Goal: Task Accomplishment & Management: Use online tool/utility

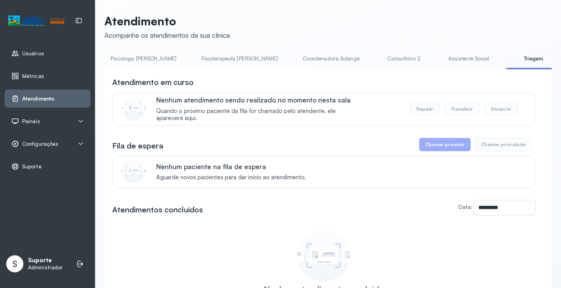
scroll to position [0, 395]
click at [499, 62] on link "Triagem" at bounding box center [526, 58] width 55 height 13
click at [370, 63] on link "Consultório 2" at bounding box center [397, 58] width 55 height 13
click at [499, 63] on link "Triagem" at bounding box center [526, 58] width 55 height 13
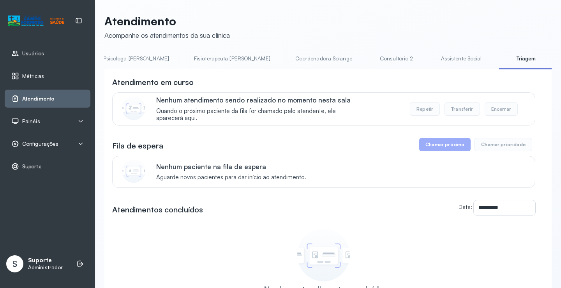
click at [433, 66] on li "Consultório 2" at bounding box center [463, 61] width 60 height 18
click at [370, 62] on link "Consultório 2" at bounding box center [397, 58] width 55 height 13
click at [499, 62] on link "Triagem" at bounding box center [526, 58] width 55 height 13
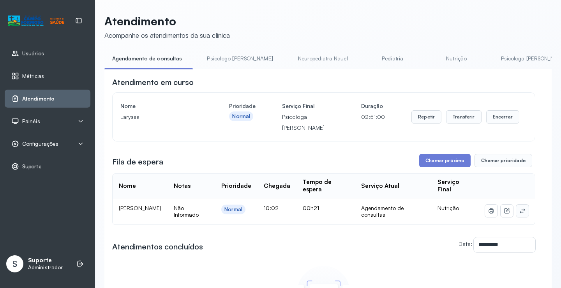
click at [520, 212] on icon at bounding box center [523, 211] width 6 height 6
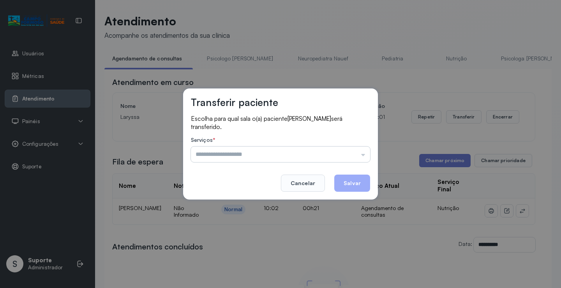
click at [346, 156] on input "text" at bounding box center [280, 155] width 179 height 16
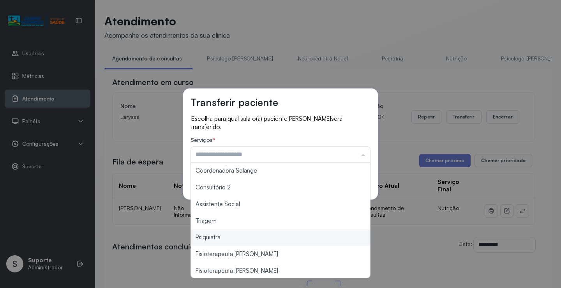
scroll to position [107, 0]
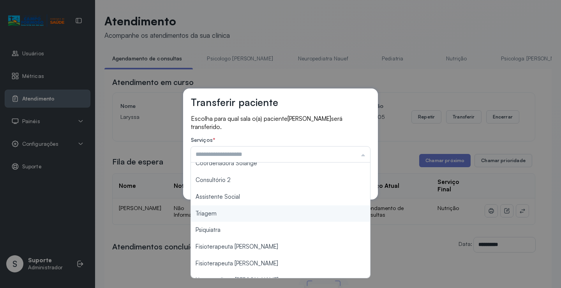
type input "*******"
click at [210, 214] on div "Transferir paciente Escolha para qual sala o(a) paciente [PERSON_NAME] será tra…" at bounding box center [280, 144] width 561 height 288
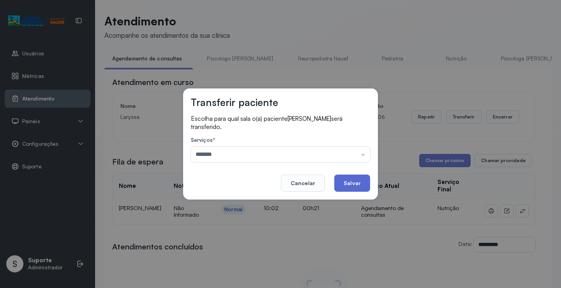
click at [347, 181] on button "Salvar" at bounding box center [352, 183] width 36 height 17
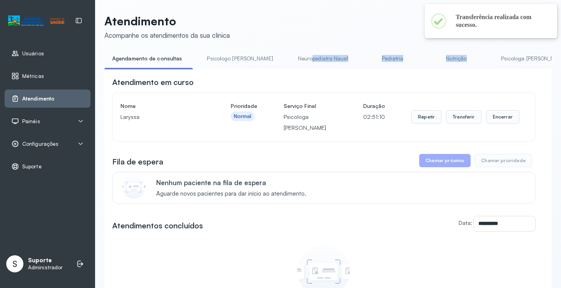
drag, startPoint x: 283, startPoint y: 69, endPoint x: 457, endPoint y: 69, distance: 174.6
click at [457, 69] on ul "Agendamento de consultas Psicologo [PERSON_NAME] Nauef Pediatria Nutrição Psico…" at bounding box center [327, 61] width 447 height 18
click at [394, 74] on div "**********" at bounding box center [327, 221] width 447 height 304
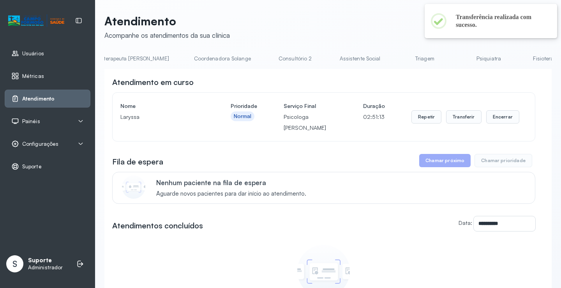
scroll to position [0, 517]
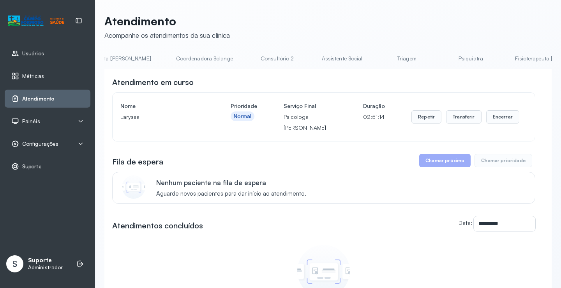
click at [380, 63] on link "Triagem" at bounding box center [407, 58] width 55 height 13
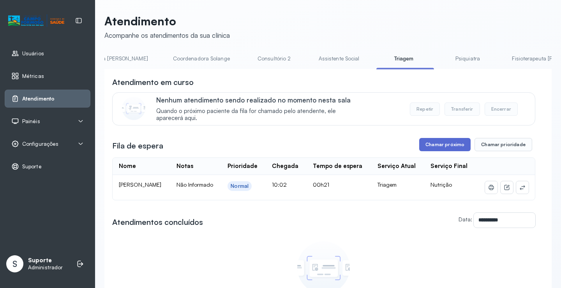
click at [455, 145] on button "Chamar próximo" at bounding box center [444, 144] width 51 height 13
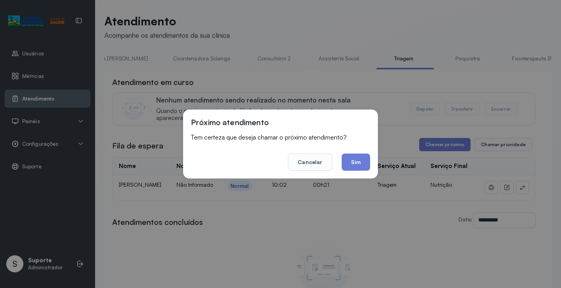
click at [364, 159] on button "Sim" at bounding box center [356, 162] width 28 height 17
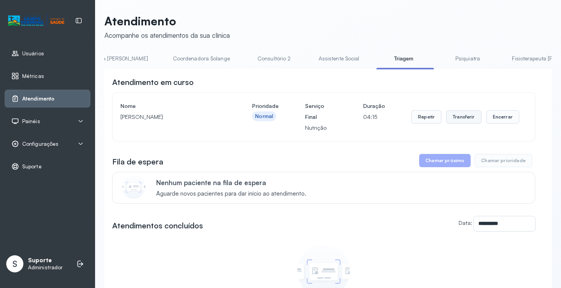
click at [461, 120] on button "Transferir" at bounding box center [463, 116] width 35 height 13
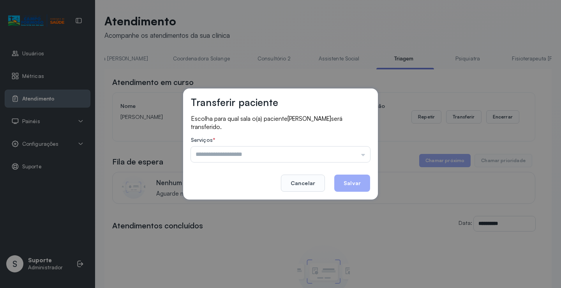
click at [222, 155] on input "text" at bounding box center [280, 155] width 179 height 16
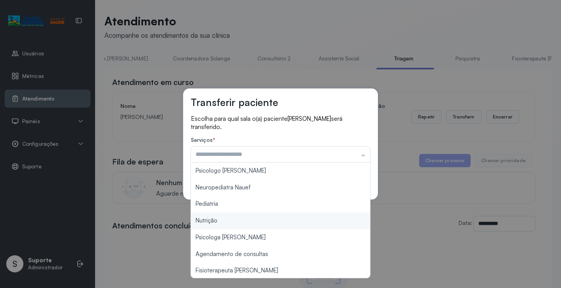
type input "********"
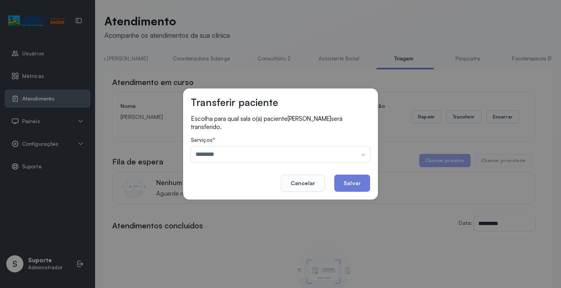
drag, startPoint x: 201, startPoint y: 220, endPoint x: 300, endPoint y: 209, distance: 99.3
click at [202, 220] on div "Transferir paciente Escolha para qual sala o(a) paciente [PERSON_NAME] será tra…" at bounding box center [280, 144] width 561 height 288
click at [340, 181] on button "Salvar" at bounding box center [352, 183] width 36 height 17
